Goal: Task Accomplishment & Management: Manage account settings

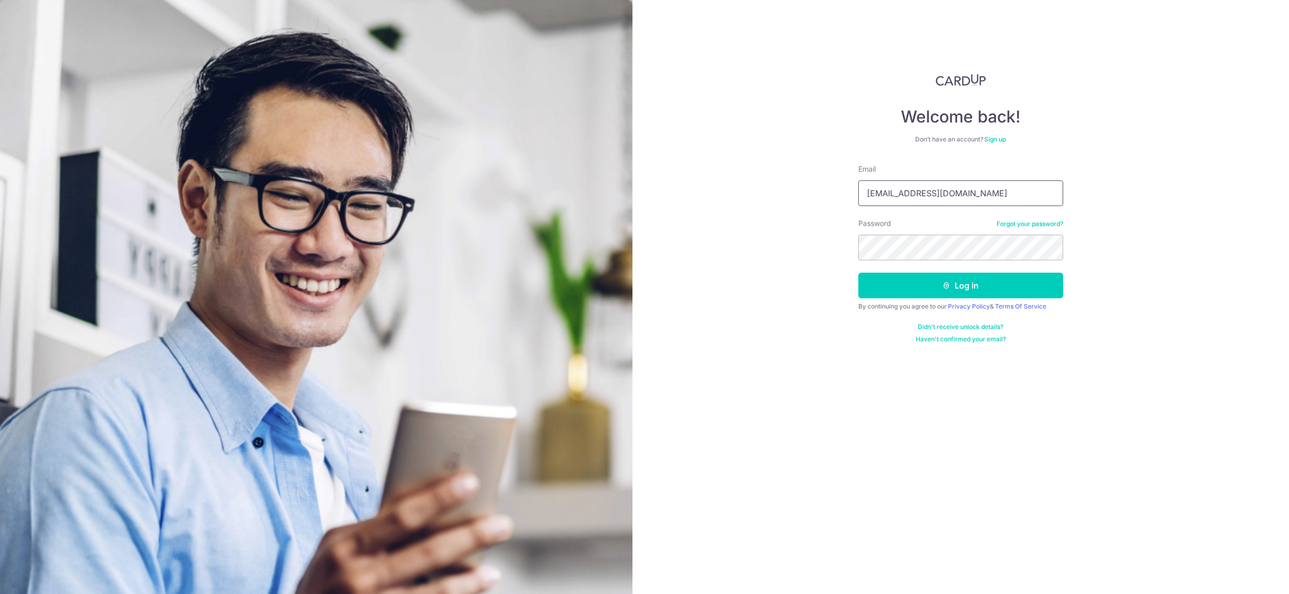
drag, startPoint x: 957, startPoint y: 189, endPoint x: 960, endPoint y: 194, distance: 5.5
click at [957, 189] on input "dagrouppa@gmail.com" at bounding box center [960, 193] width 205 height 26
click at [974, 195] on input "dagrouppa@gmail.com" at bounding box center [960, 193] width 205 height 26
drag, startPoint x: 976, startPoint y: 191, endPoint x: 770, endPoint y: 191, distance: 206.4
click at [770, 191] on div "Welcome back! Don’t have an account? Sign up Email dagrouppa@gmail.com Password…" at bounding box center [961, 297] width 657 height 594
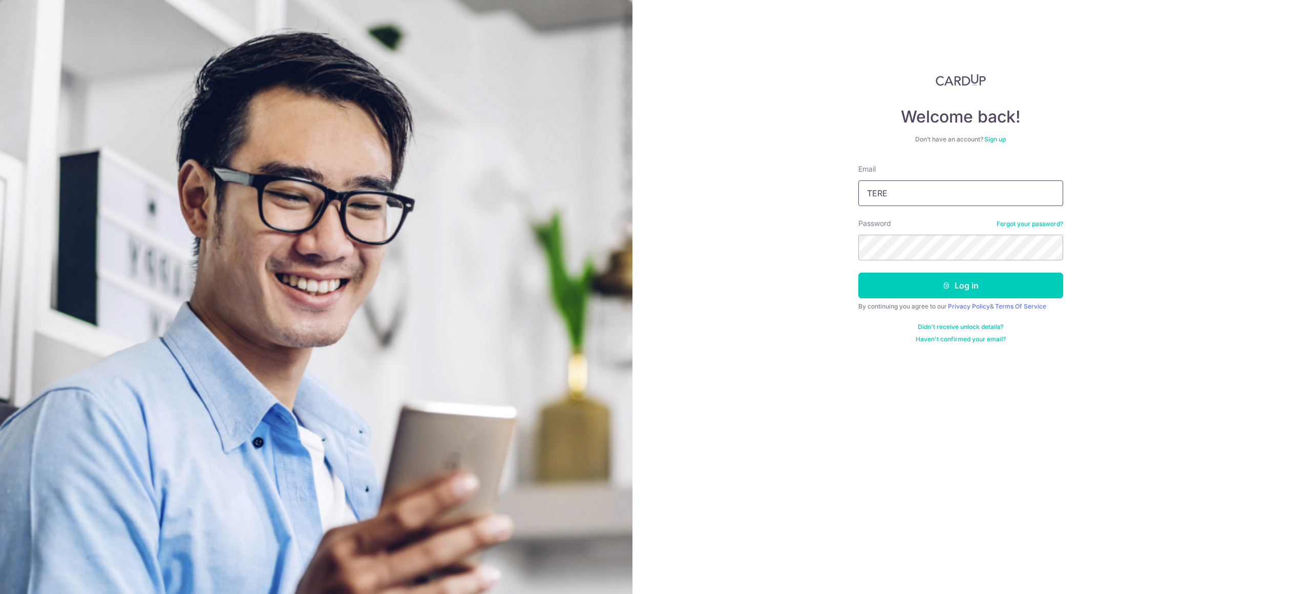
type input "[EMAIL_ADDRESS][DOMAIN_NAME]"
click at [885, 291] on button "Log in" at bounding box center [960, 285] width 205 height 26
